Goal: Information Seeking & Learning: Learn about a topic

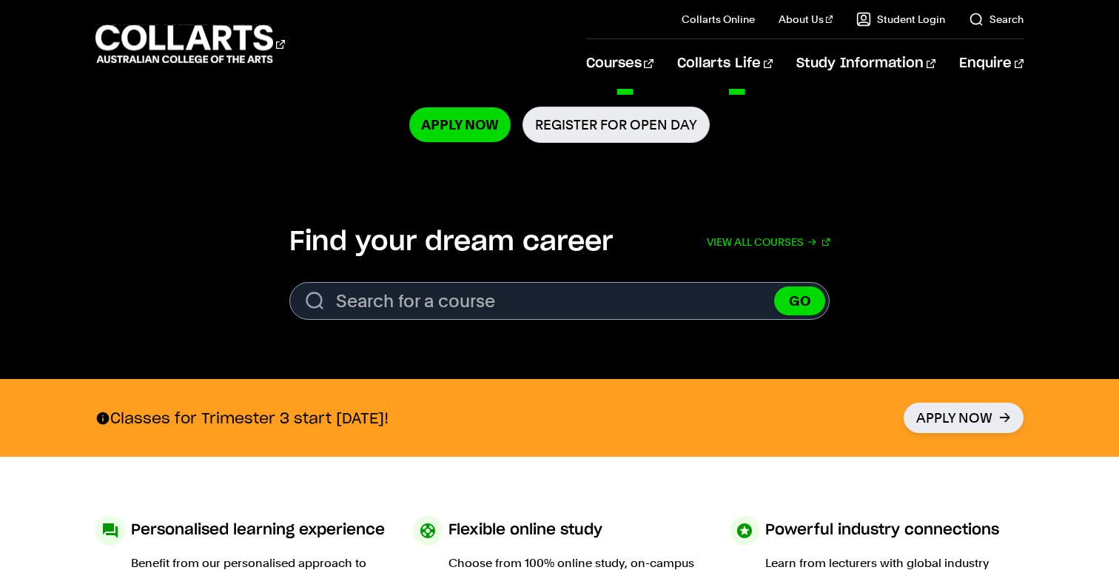
scroll to position [357, 0]
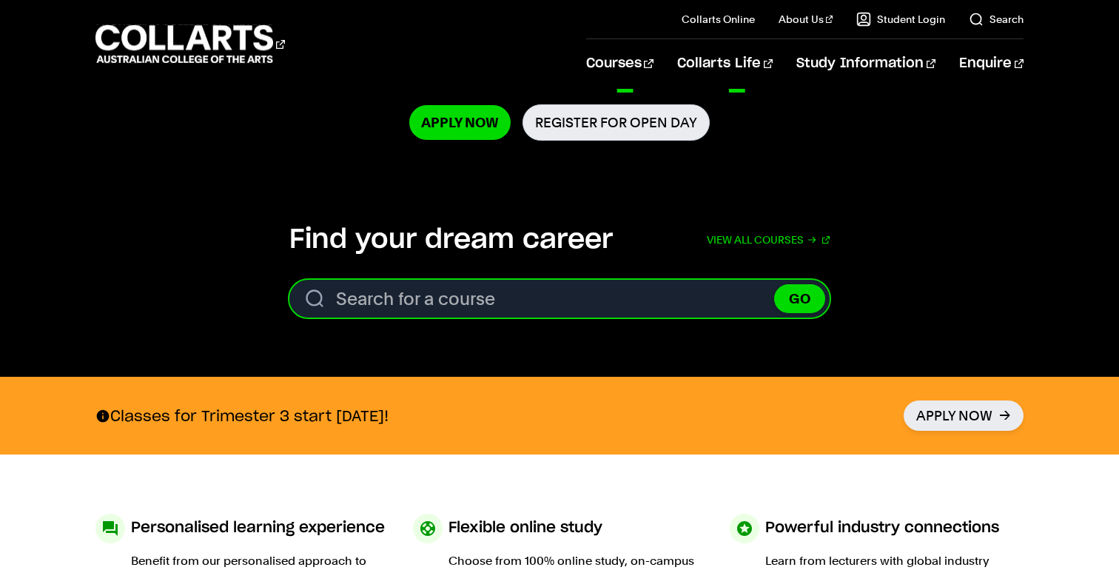
click at [450, 296] on input "Search for a course" at bounding box center [559, 299] width 540 height 38
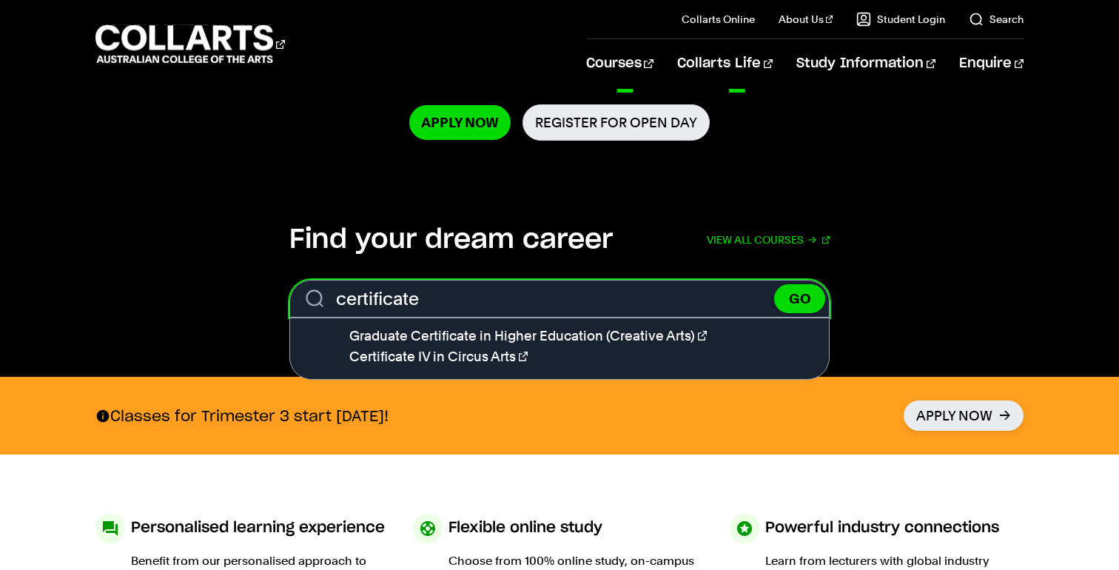
type input "certificate"
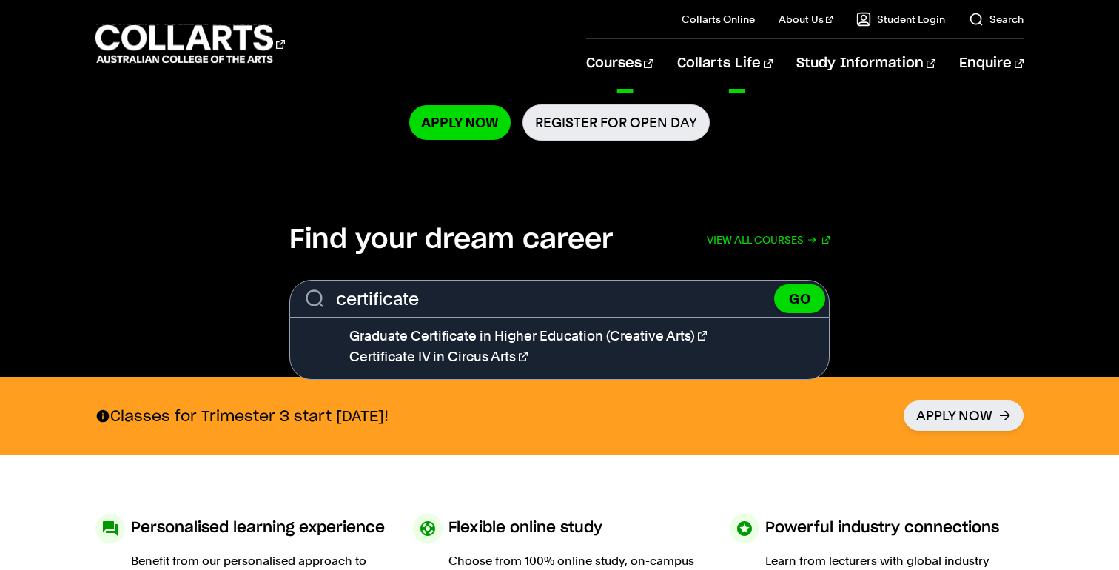
click at [407, 209] on section "Find your dream career View all courses Search. Search for a course certificate…" at bounding box center [559, 276] width 1119 height 201
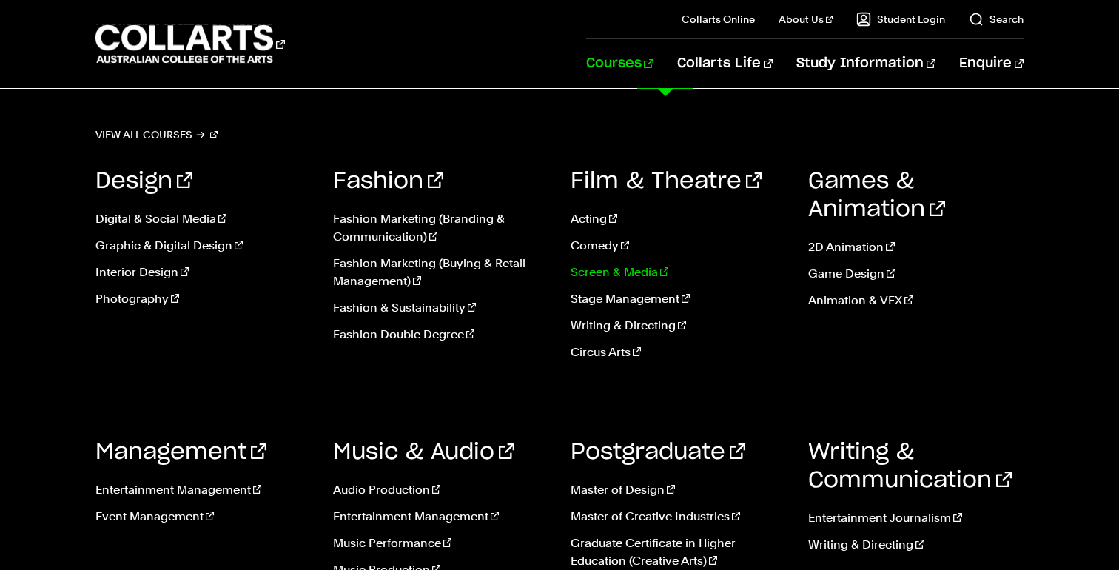
click at [604, 270] on link "Screen & Media" at bounding box center [677, 272] width 215 height 18
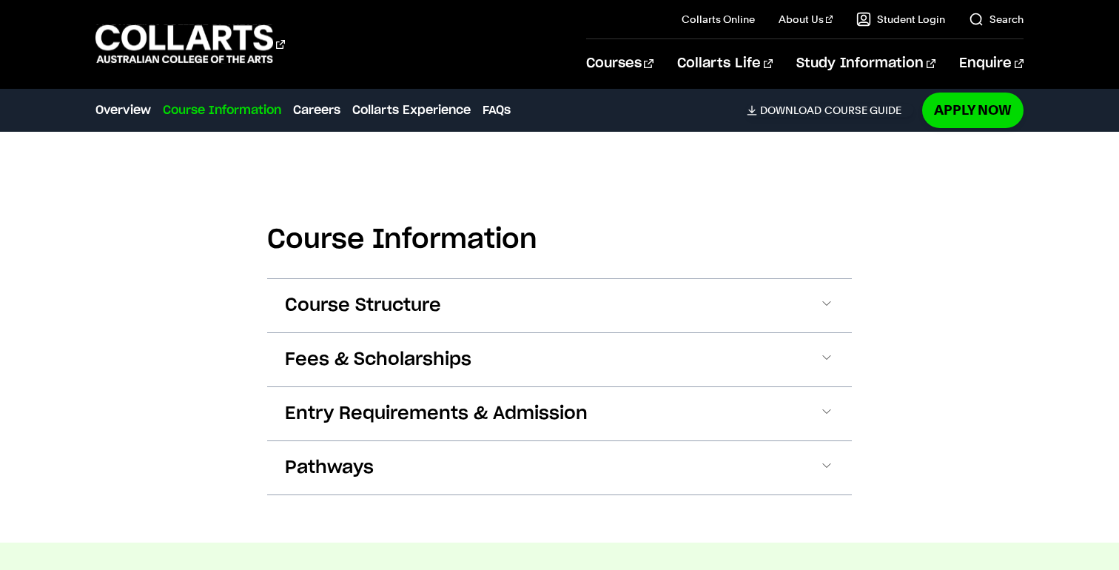
scroll to position [1373, 0]
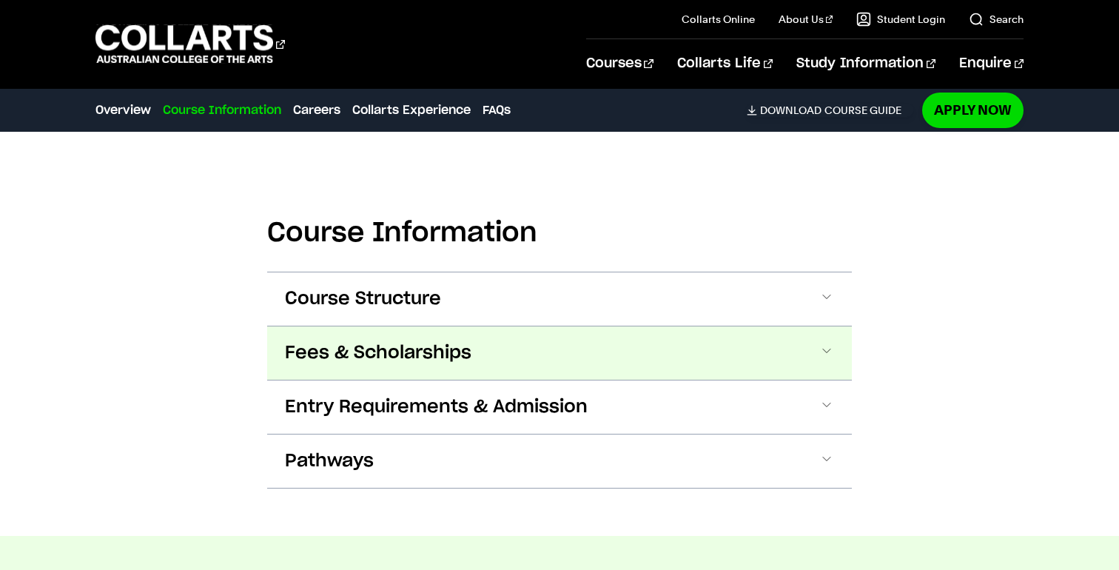
click at [472, 351] on button "Fees & Scholarships" at bounding box center [559, 352] width 585 height 53
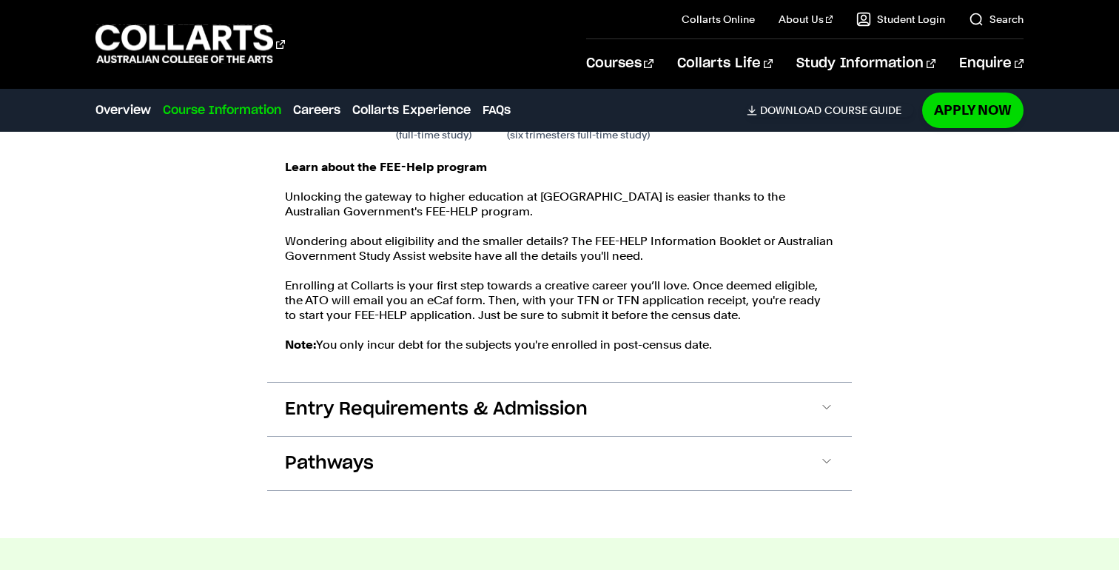
scroll to position [1765, 0]
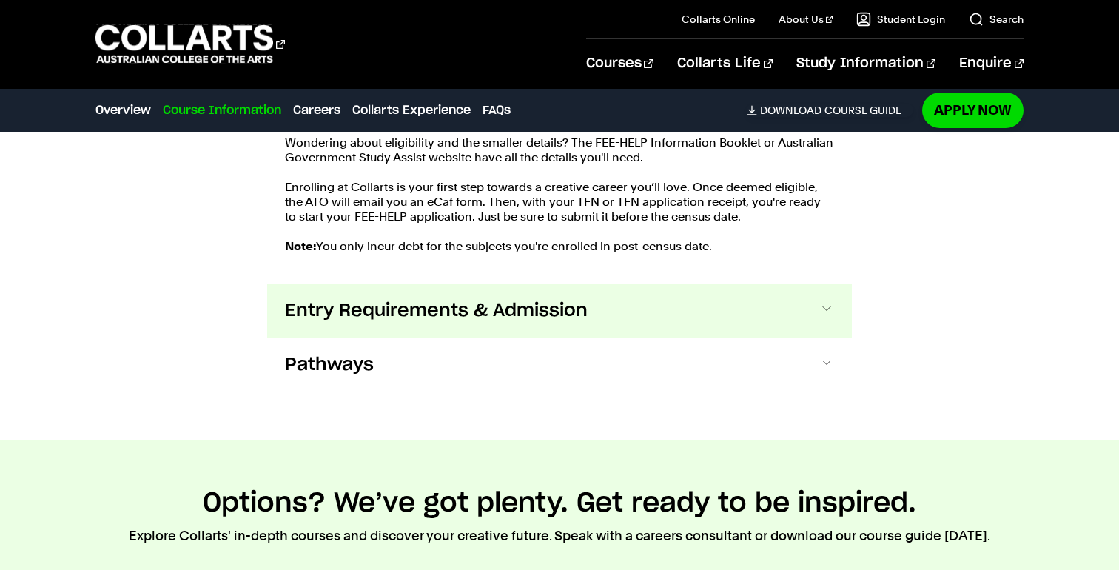
click at [462, 313] on span "Entry Requirements & Admission" at bounding box center [436, 311] width 303 height 24
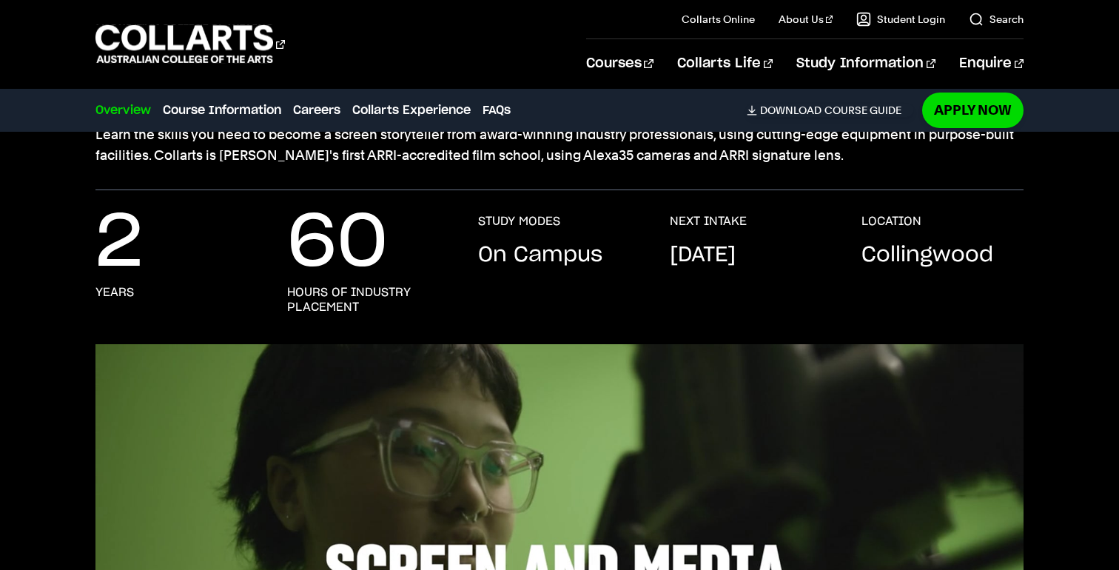
scroll to position [0, 0]
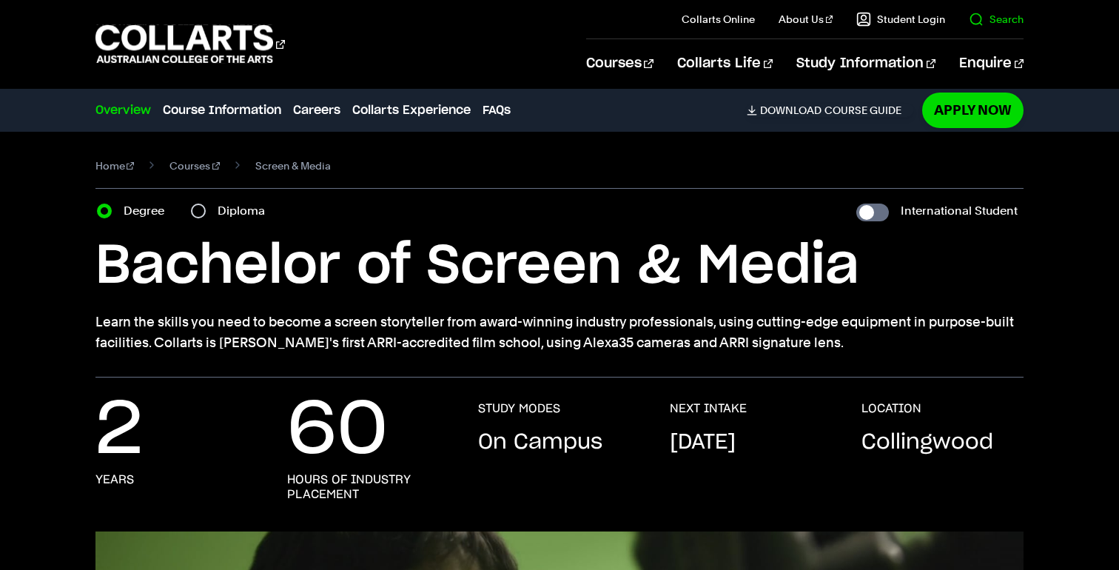
click at [990, 25] on link "Search" at bounding box center [996, 19] width 55 height 15
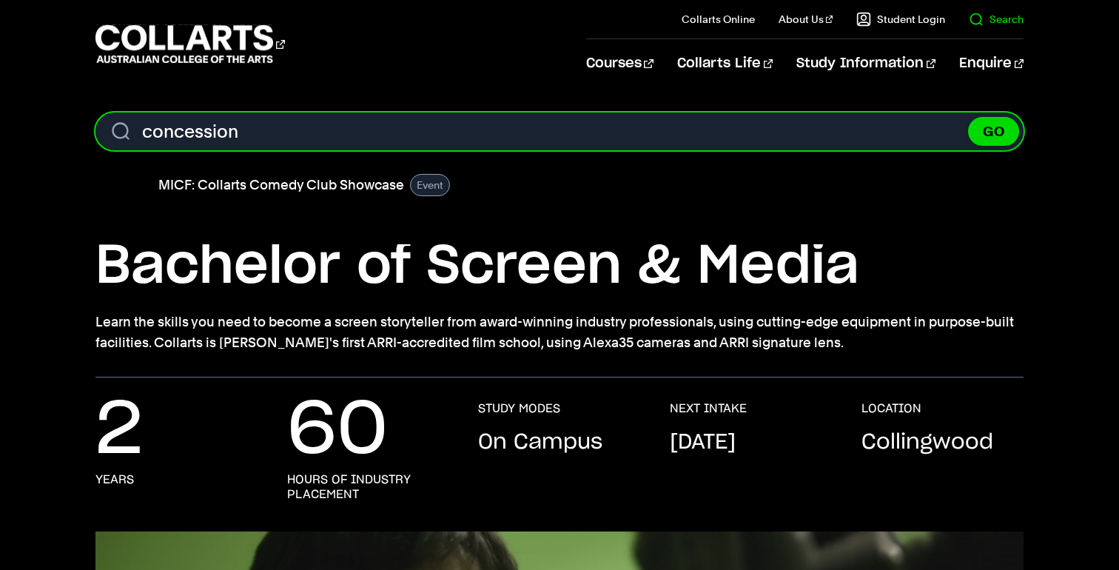
type input "concession"
click at [968, 117] on button "GO" at bounding box center [993, 131] width 51 height 29
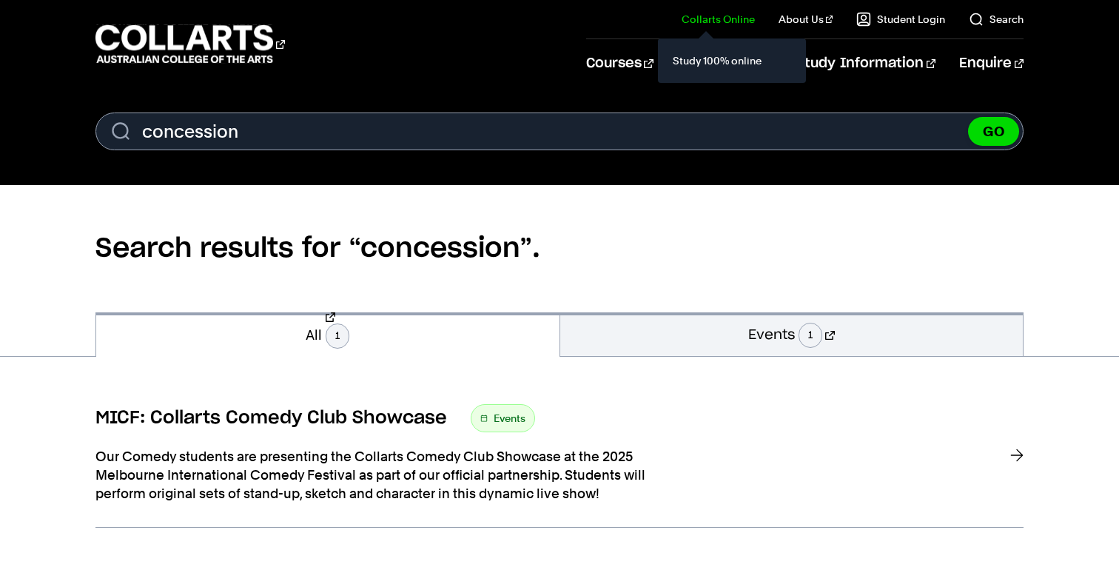
click at [676, 61] on div "Study 100% online" at bounding box center [732, 60] width 148 height 44
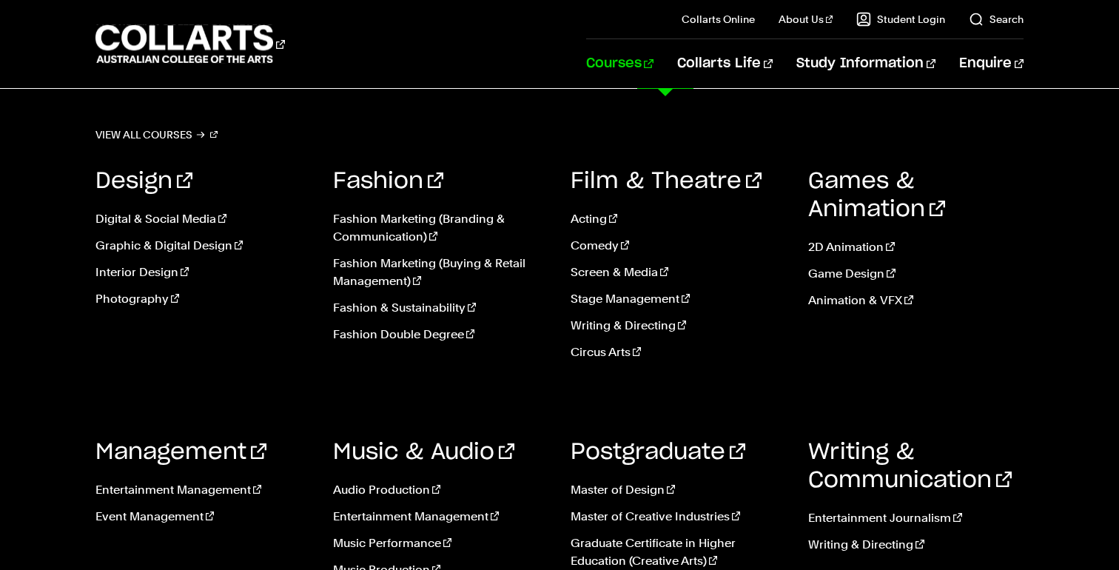
click at [653, 58] on link "Courses" at bounding box center [619, 63] width 67 height 49
click at [149, 216] on link "Digital & Social Media" at bounding box center [202, 219] width 215 height 18
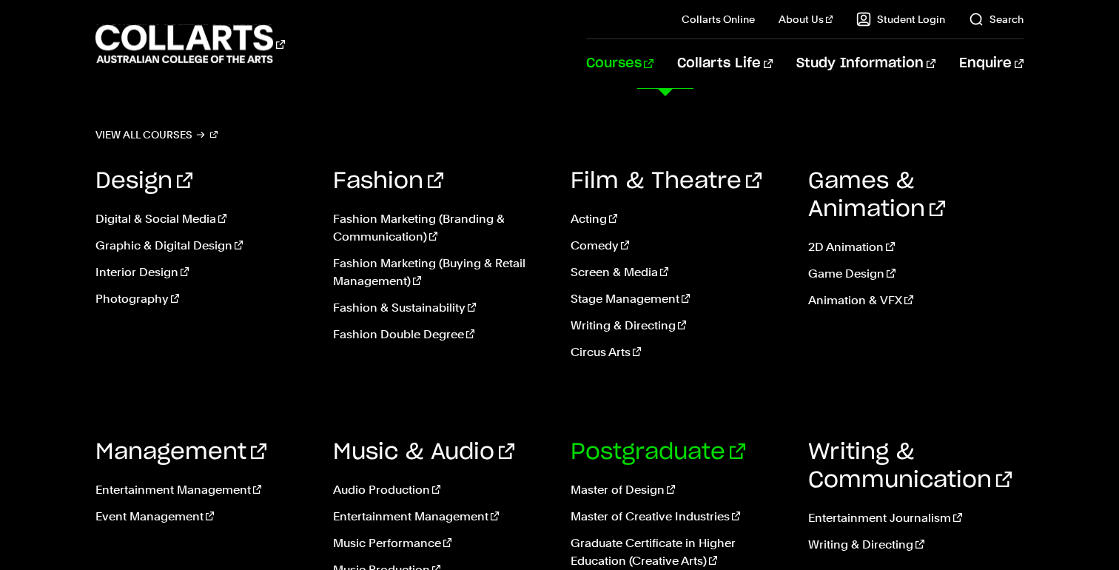
scroll to position [4586, 0]
click at [614, 488] on link "Master of Design" at bounding box center [677, 490] width 215 height 18
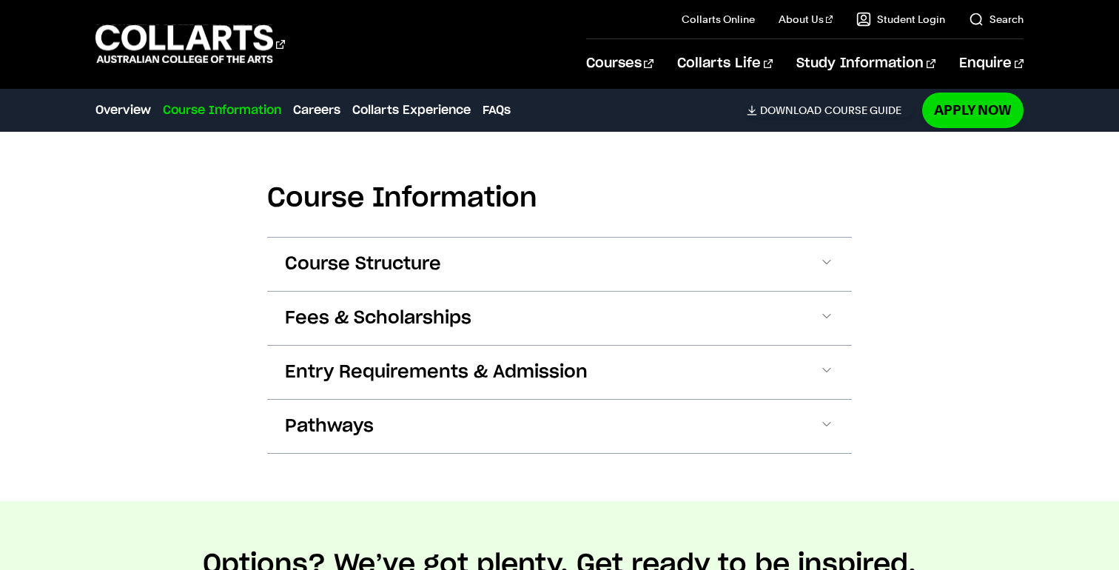
scroll to position [850, 0]
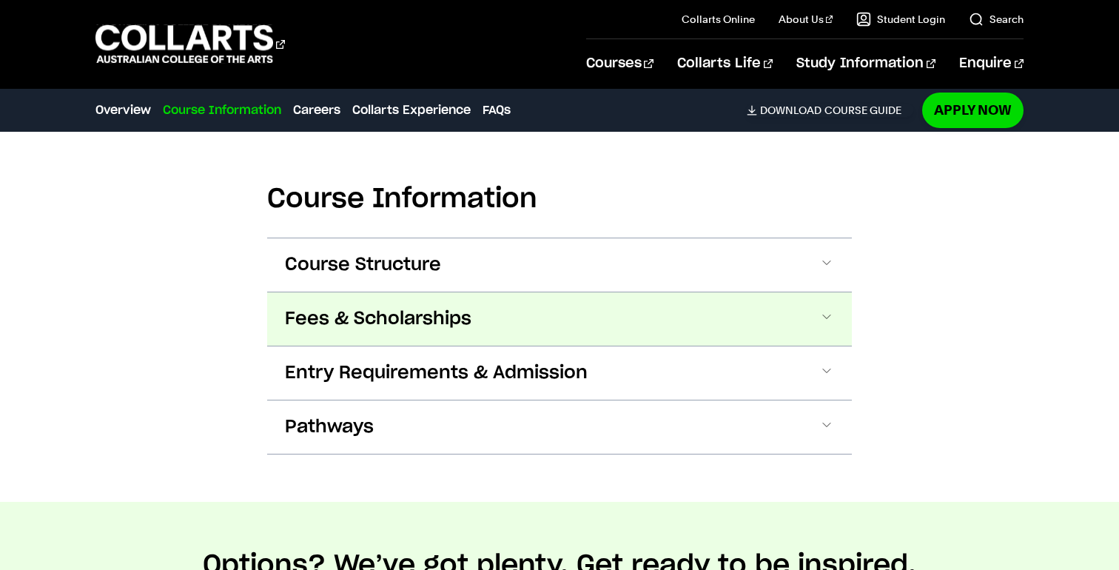
click at [569, 324] on button "Fees & Scholarships" at bounding box center [559, 318] width 585 height 53
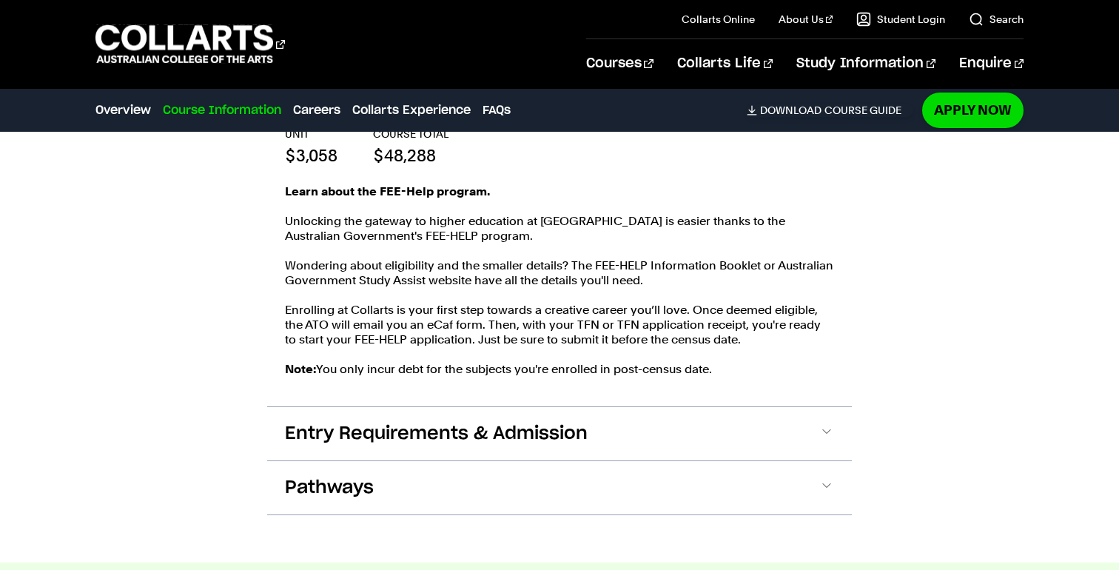
scroll to position [1164, 0]
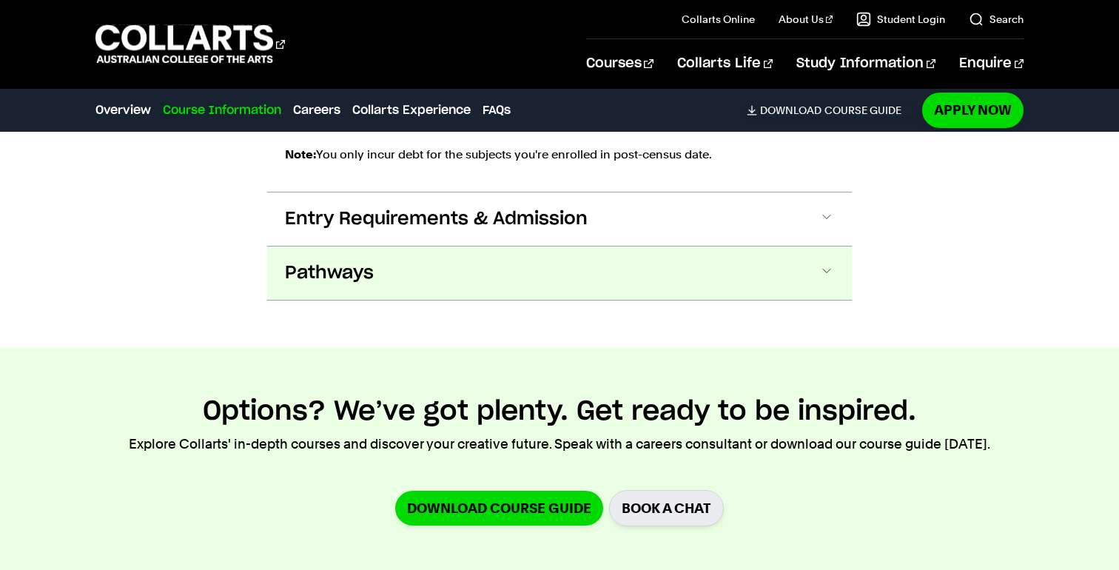
click at [554, 275] on button "Pathways" at bounding box center [559, 272] width 585 height 53
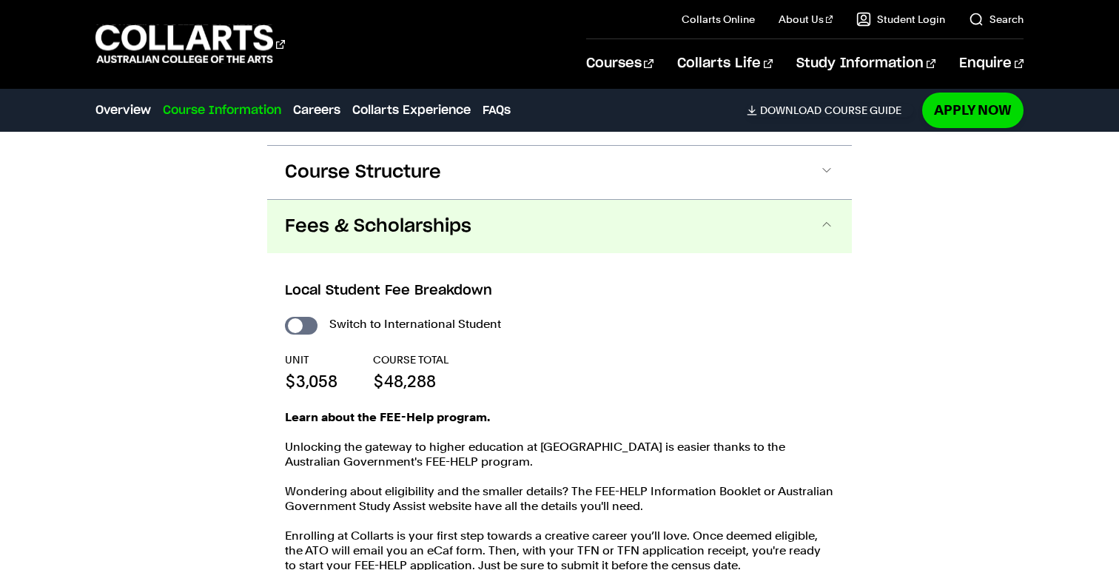
scroll to position [944, 0]
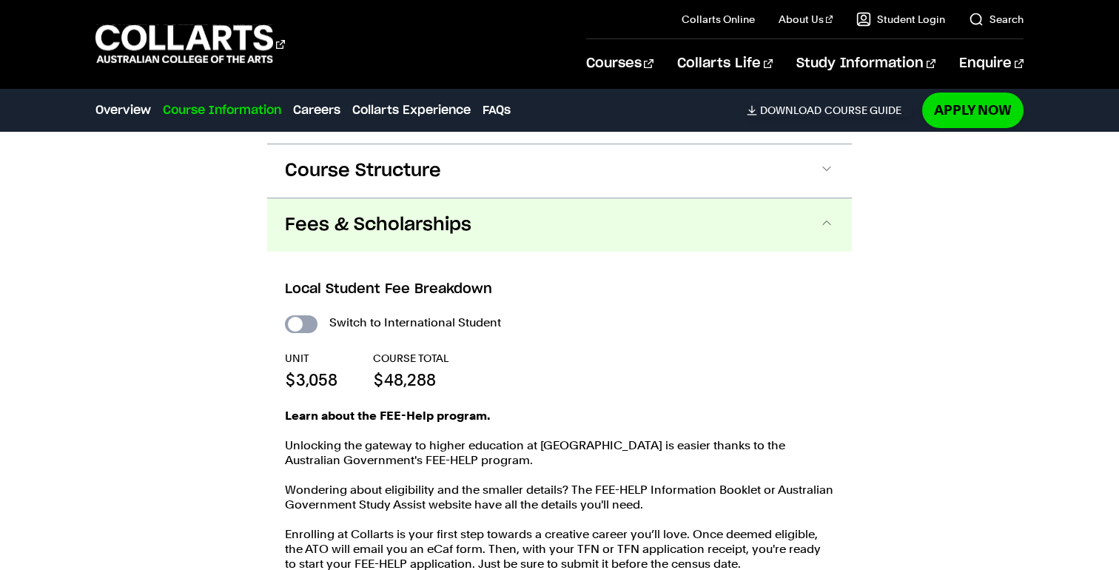
click at [296, 322] on input "International Student" at bounding box center [301, 324] width 33 height 18
checkbox input "true"
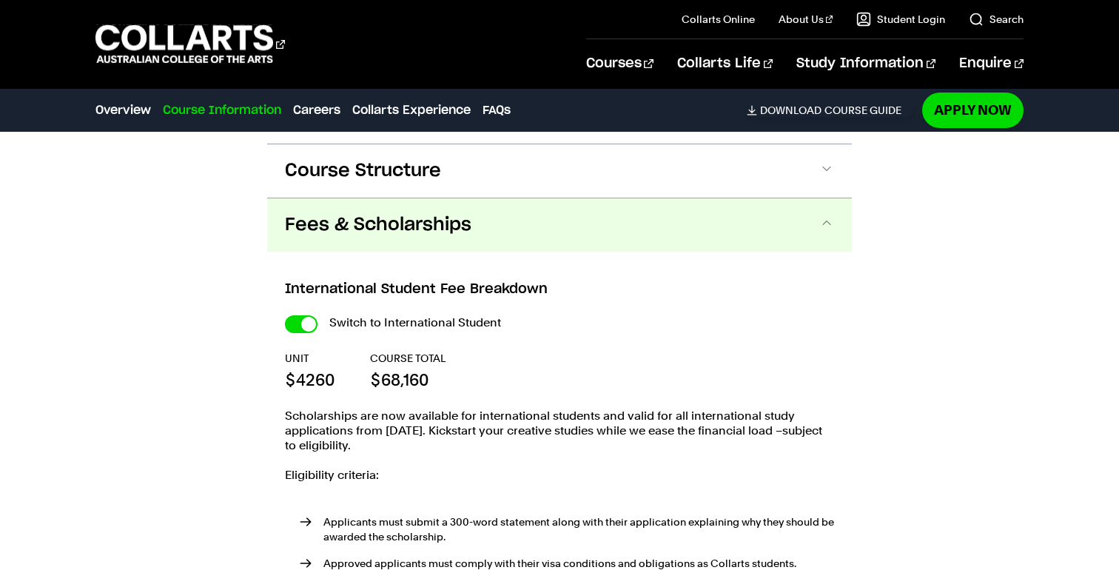
click at [0, 0] on input "International Student" at bounding box center [0, 0] width 0 height 0
checkbox input "false"
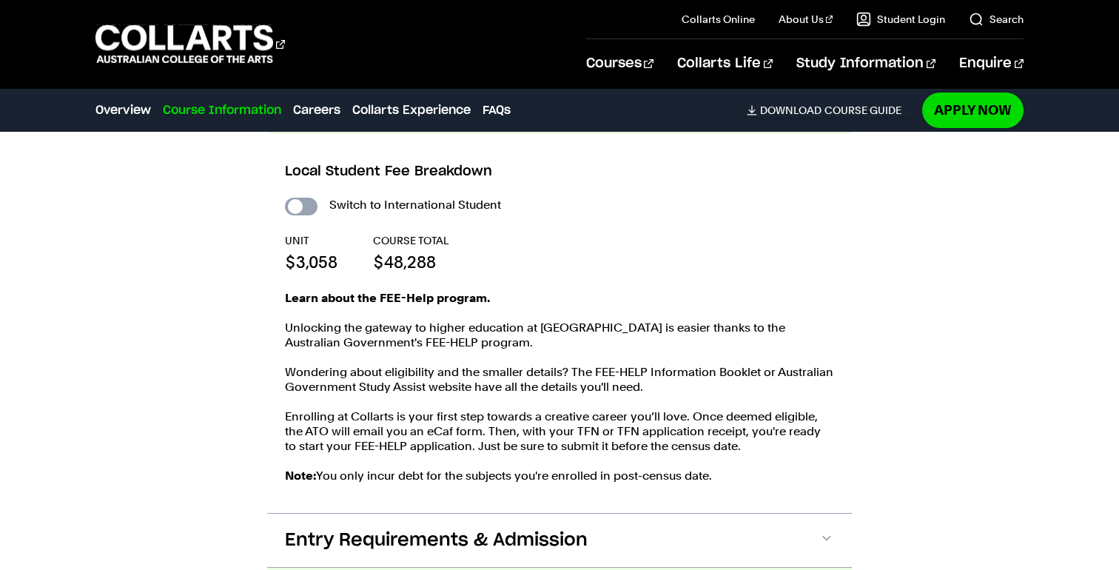
scroll to position [1062, 0]
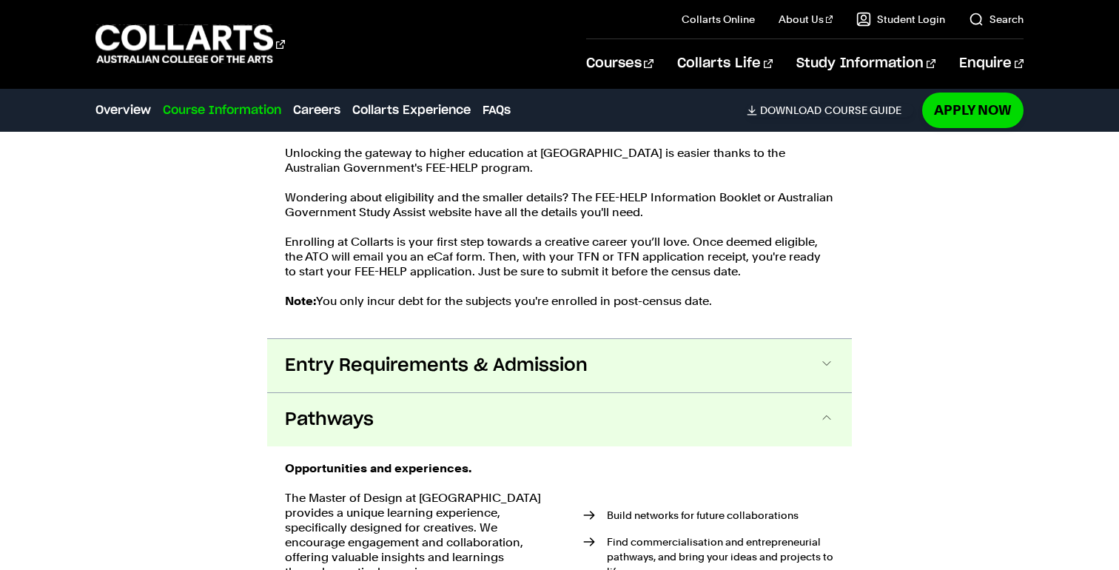
click at [421, 369] on span "Entry Requirements & Admission" at bounding box center [436, 366] width 303 height 24
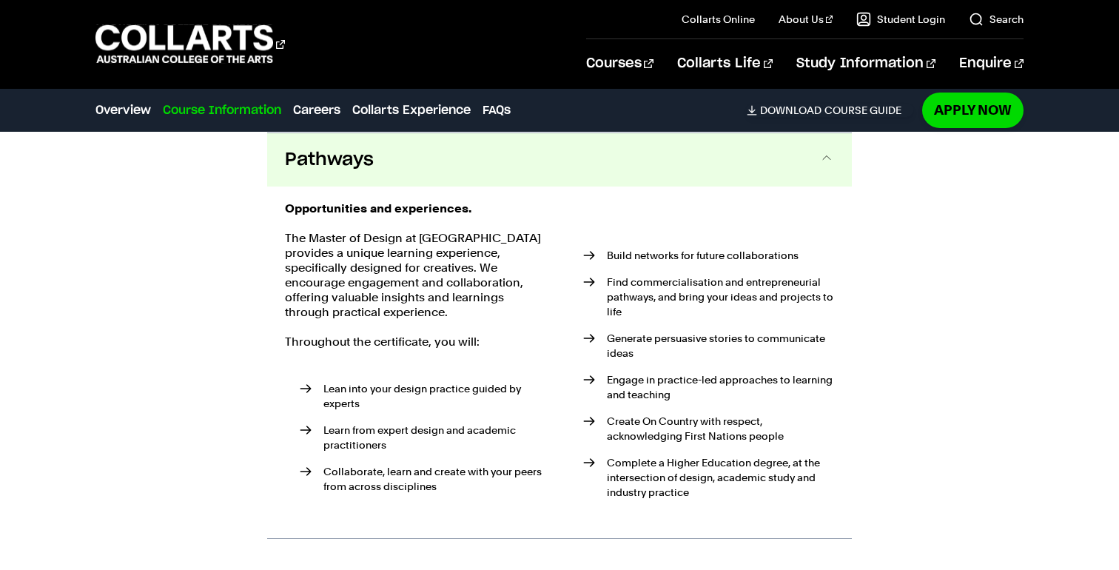
scroll to position [2009, 0]
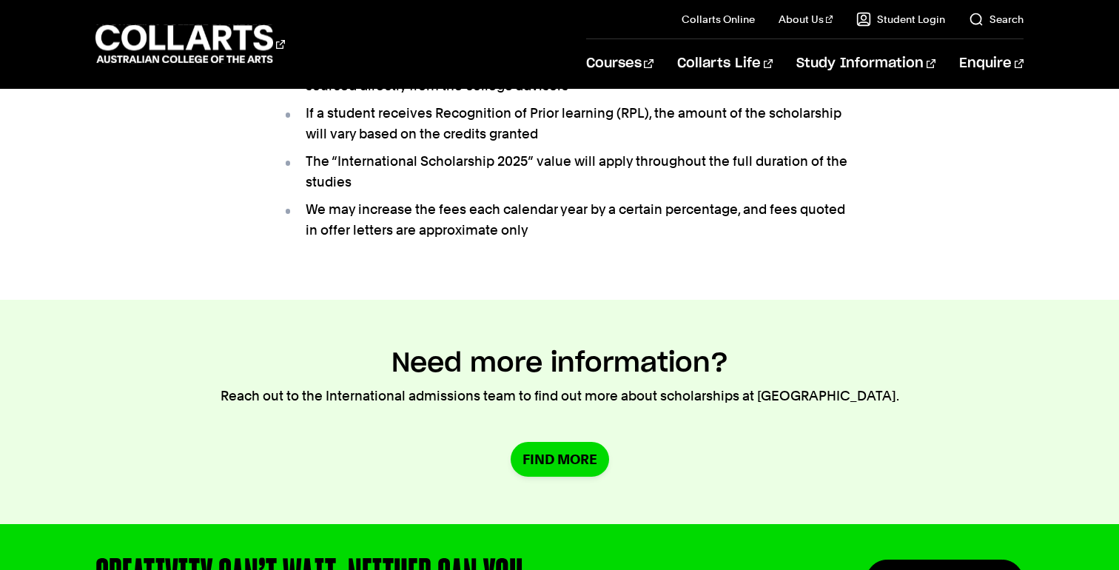
scroll to position [1497, 0]
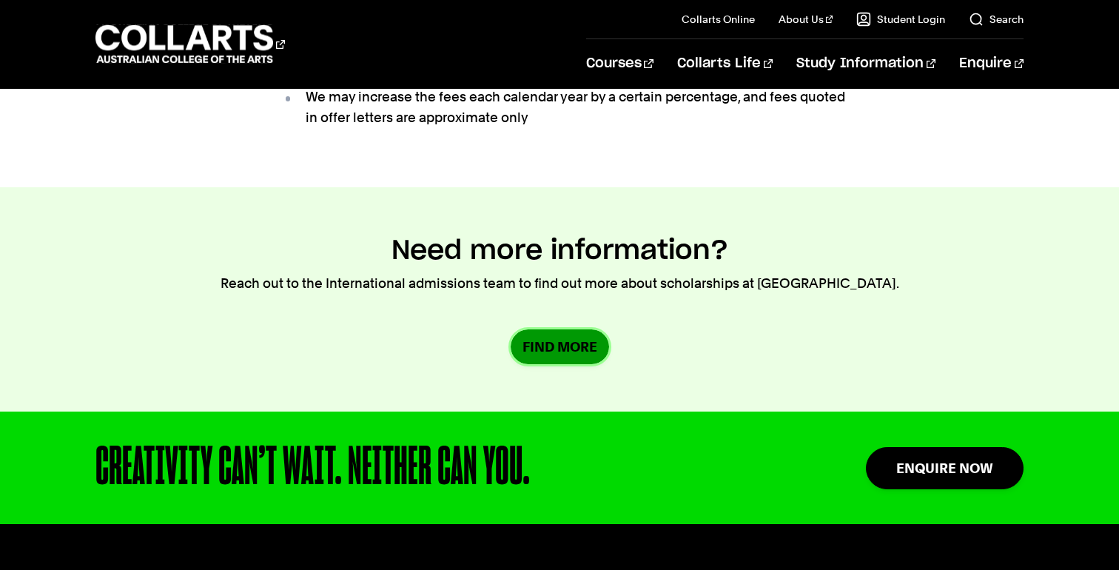
click at [539, 329] on link "Find More" at bounding box center [560, 346] width 98 height 35
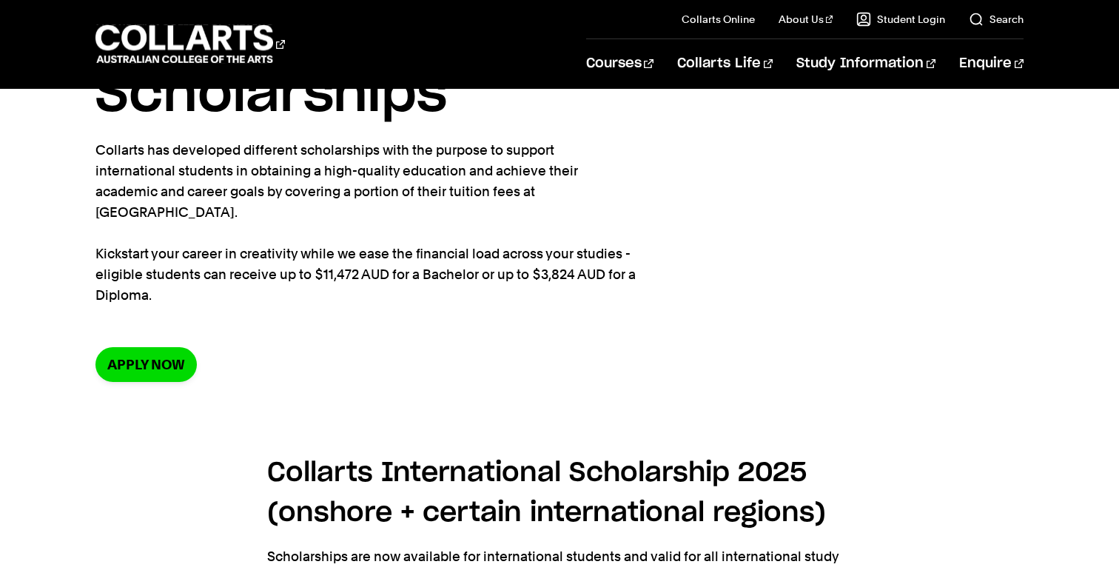
scroll to position [0, 0]
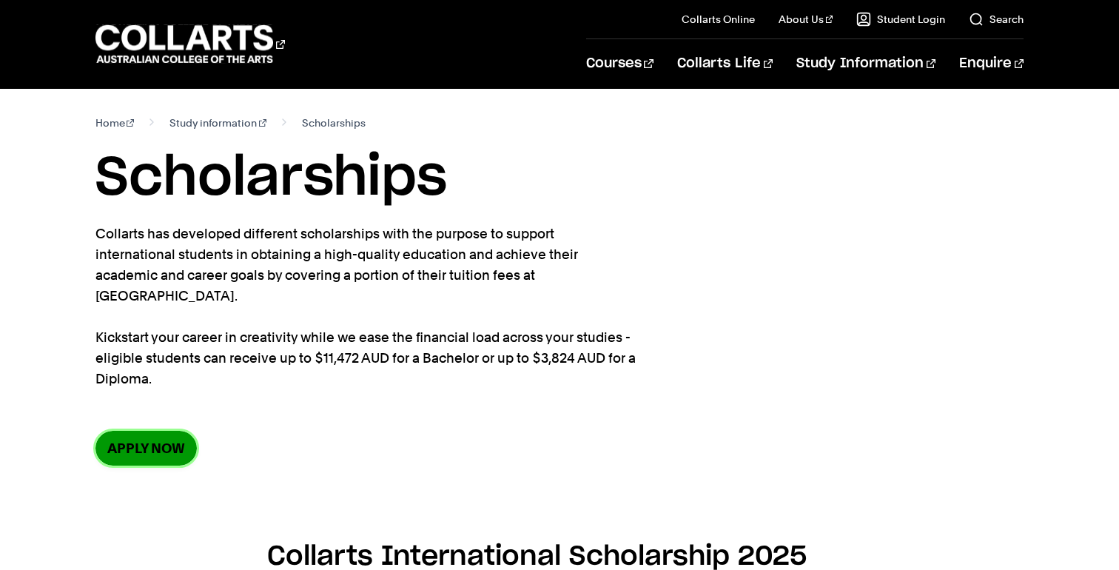
click at [126, 431] on link "Apply now" at bounding box center [145, 448] width 101 height 35
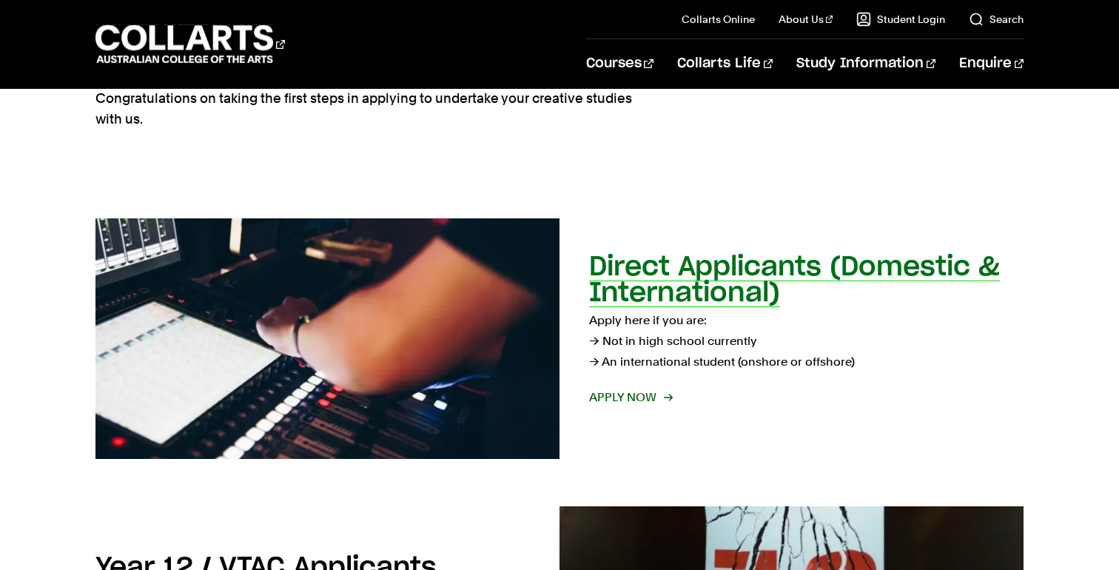
scroll to position [155, 0]
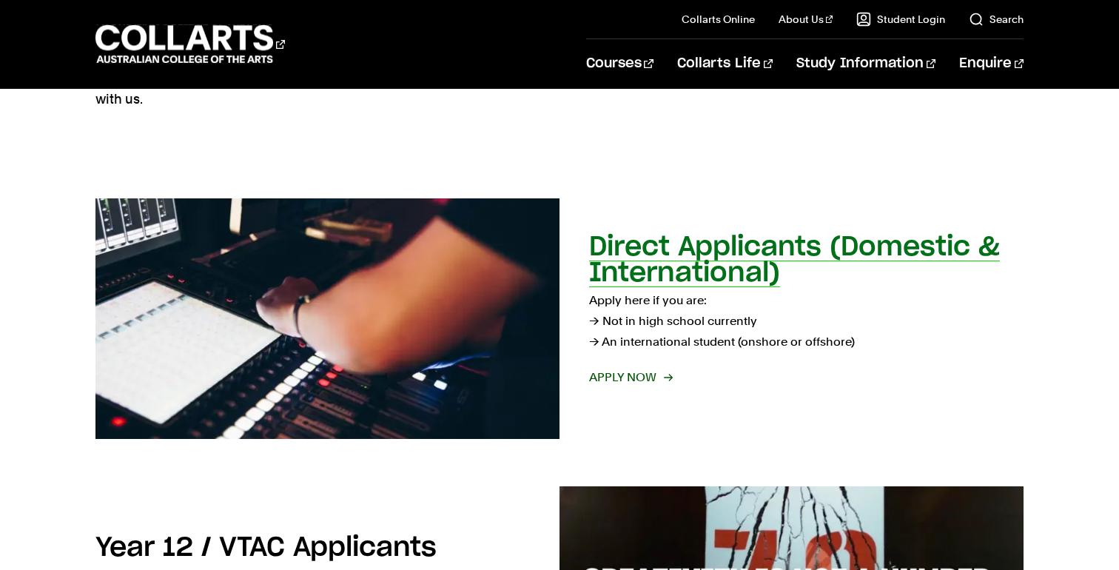
click at [623, 369] on span "Apply now" at bounding box center [630, 377] width 82 height 21
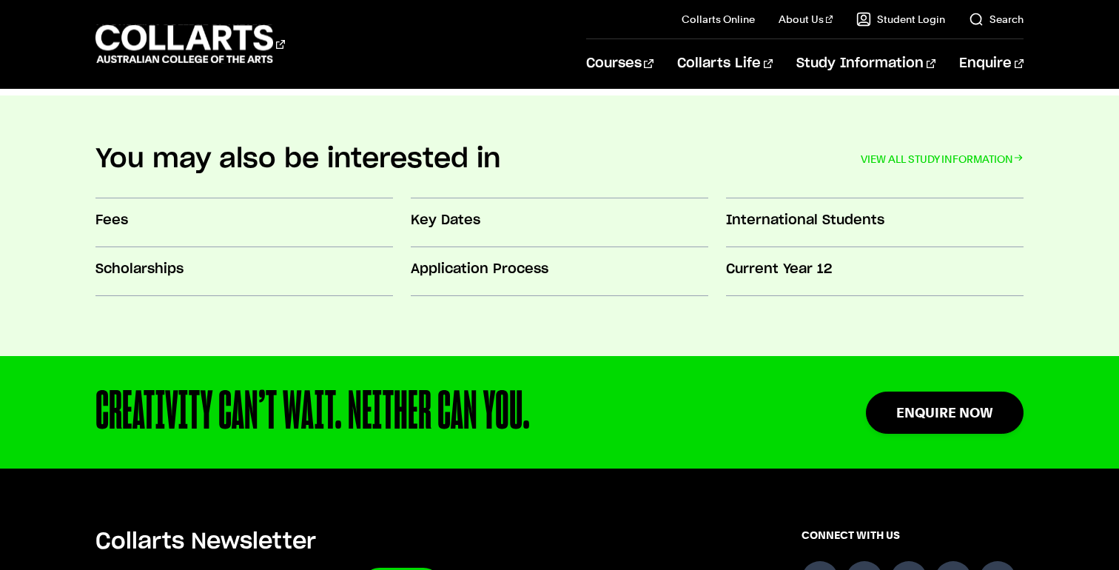
scroll to position [1393, 0]
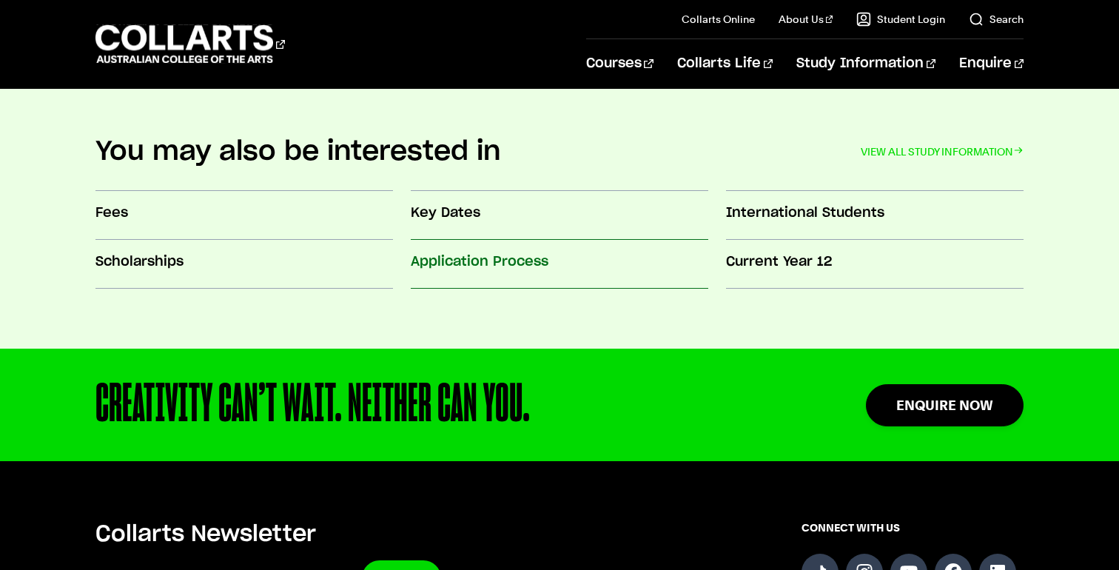
click at [454, 255] on h3 "Application Process" at bounding box center [559, 261] width 297 height 19
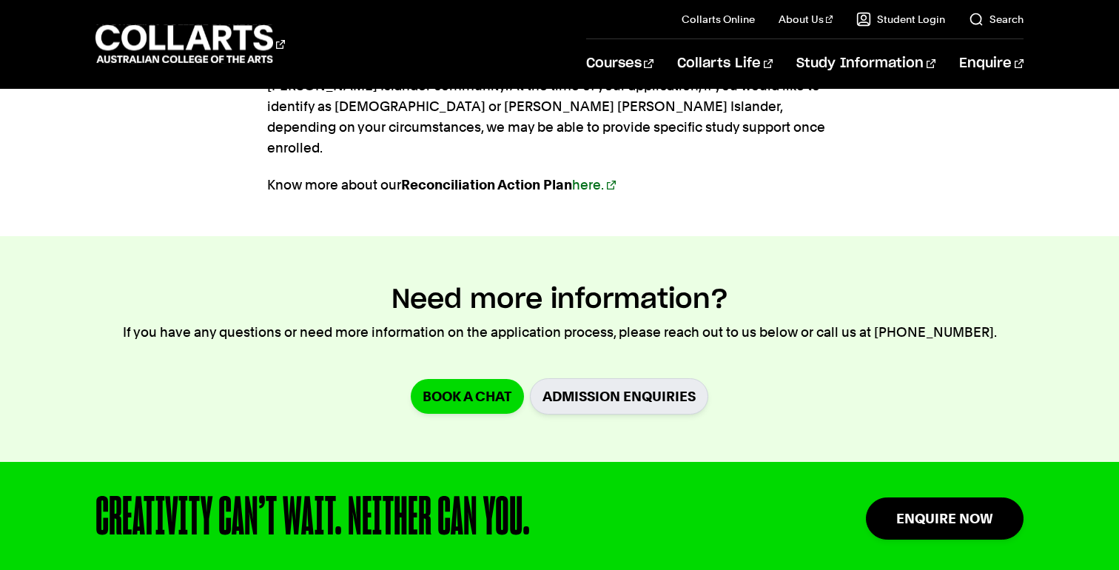
scroll to position [2044, 0]
